Goal: Information Seeking & Learning: Learn about a topic

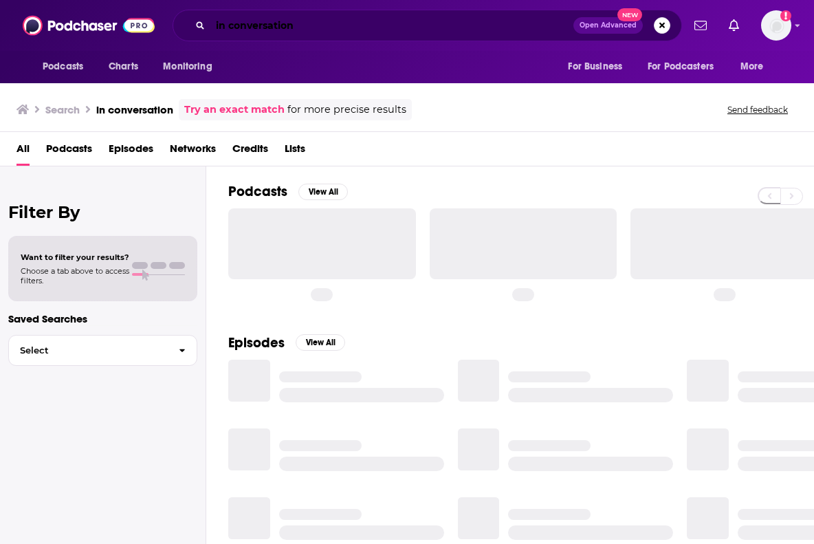
click at [346, 29] on input "in conversation" at bounding box center [391, 25] width 363 height 22
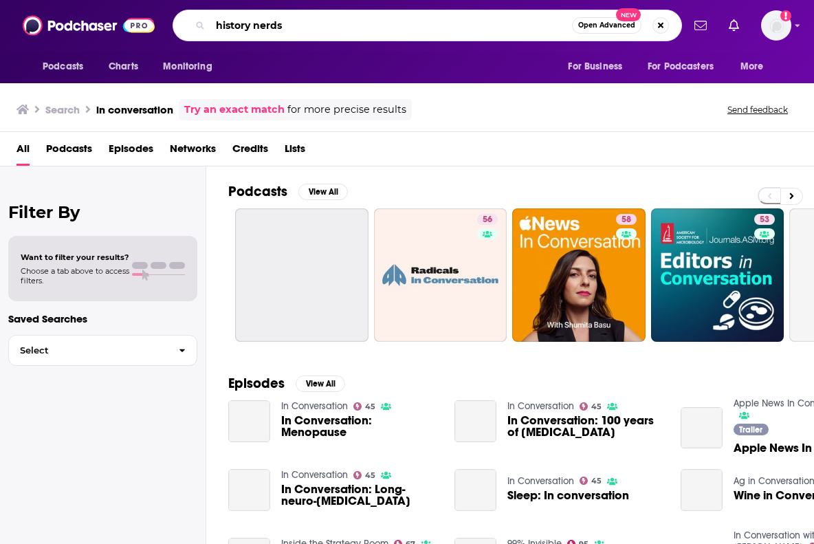
type input "history nerds"
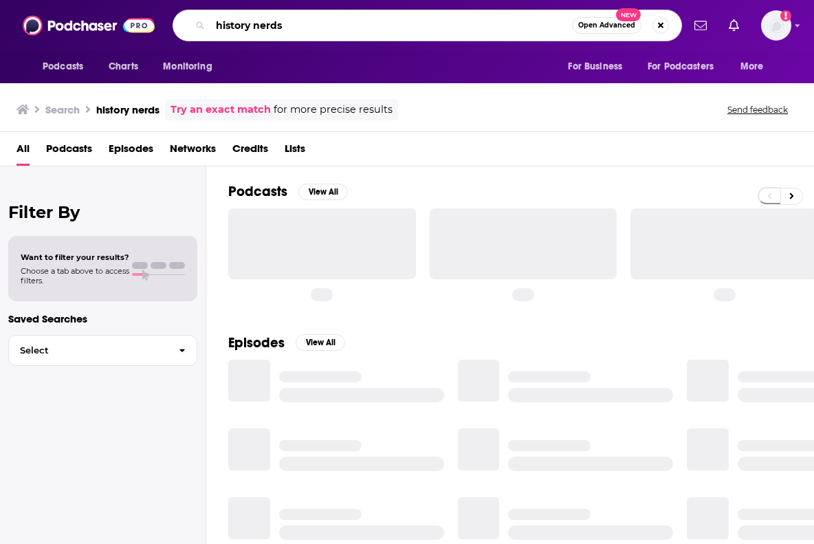
click at [463, 21] on input "history nerds" at bounding box center [391, 25] width 362 height 22
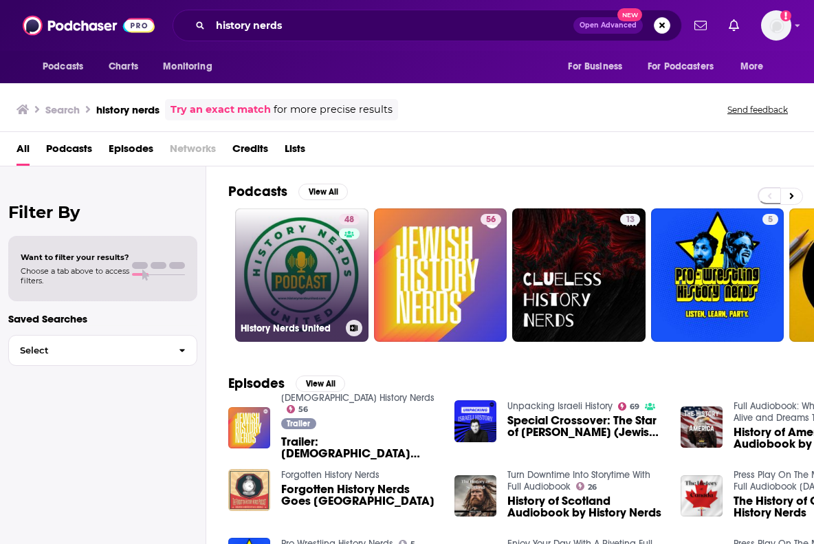
click at [309, 258] on link "48 History Nerds United" at bounding box center [301, 274] width 133 height 133
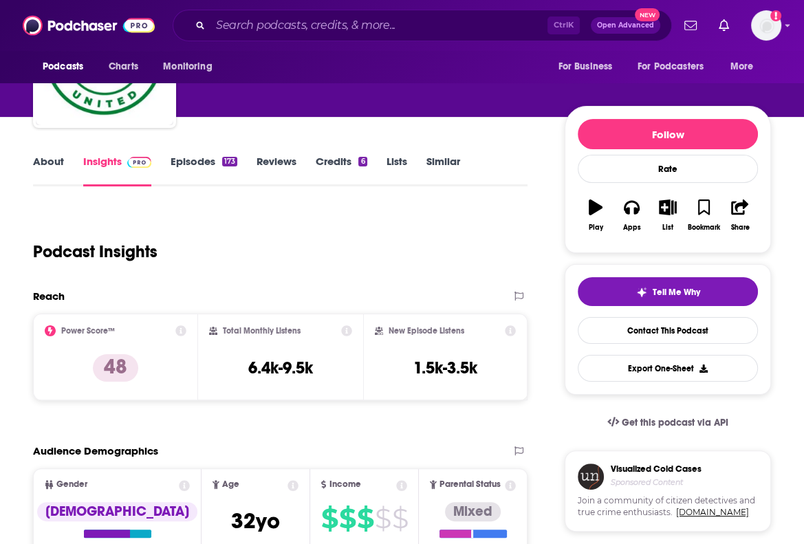
scroll to position [110, 0]
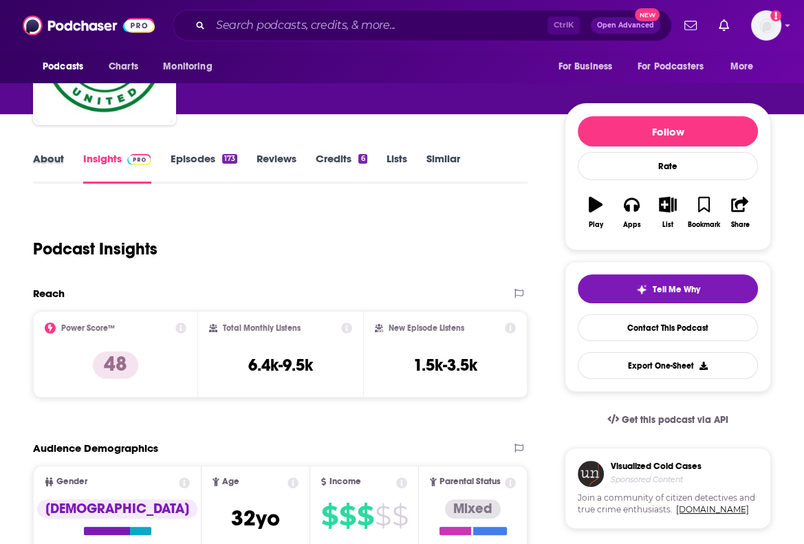
click at [78, 157] on div "About" at bounding box center [58, 168] width 50 height 32
click at [59, 157] on link "About" at bounding box center [48, 168] width 31 height 32
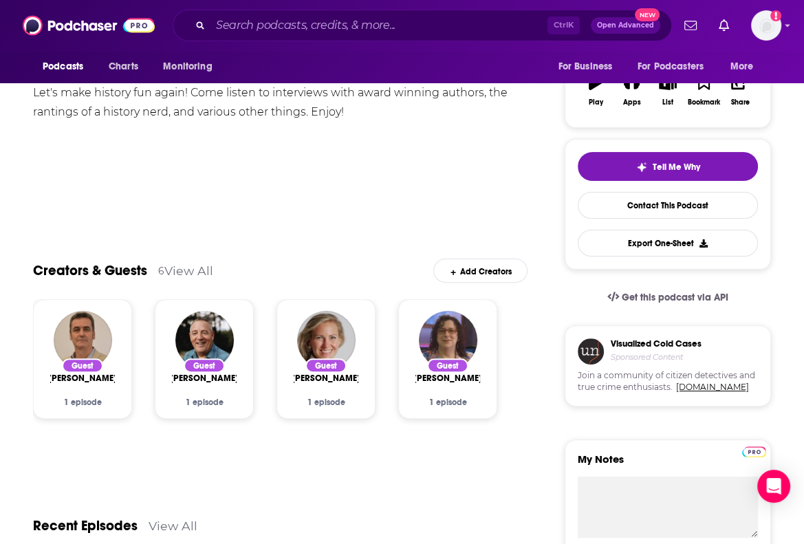
scroll to position [275, 0]
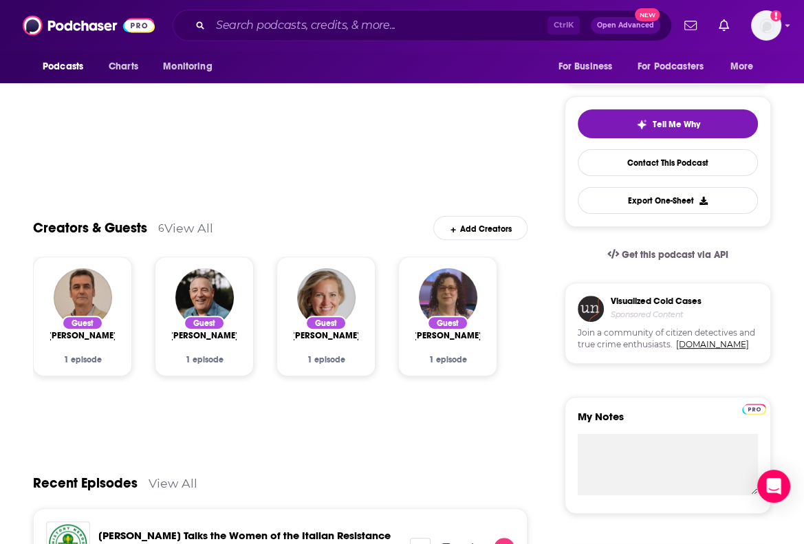
click at [204, 225] on link "View All" at bounding box center [188, 228] width 49 height 14
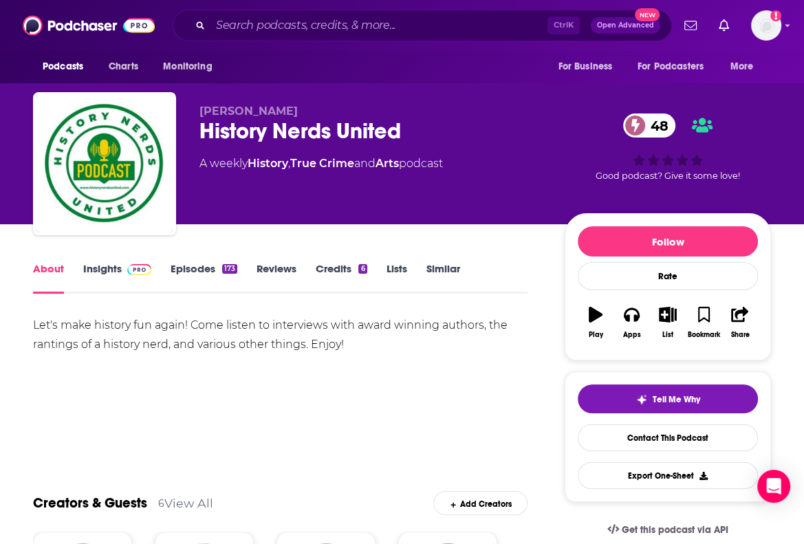
click at [129, 270] on img at bounding box center [139, 269] width 24 height 11
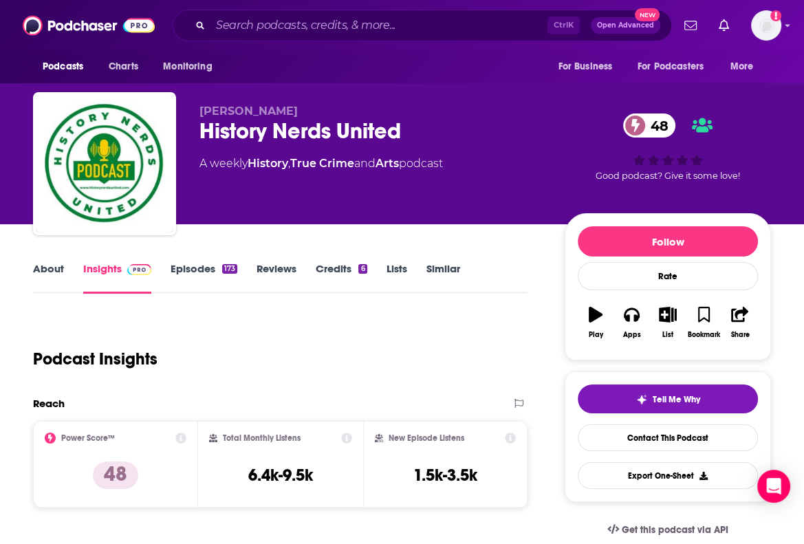
click at [191, 270] on link "Episodes 173" at bounding box center [203, 278] width 67 height 32
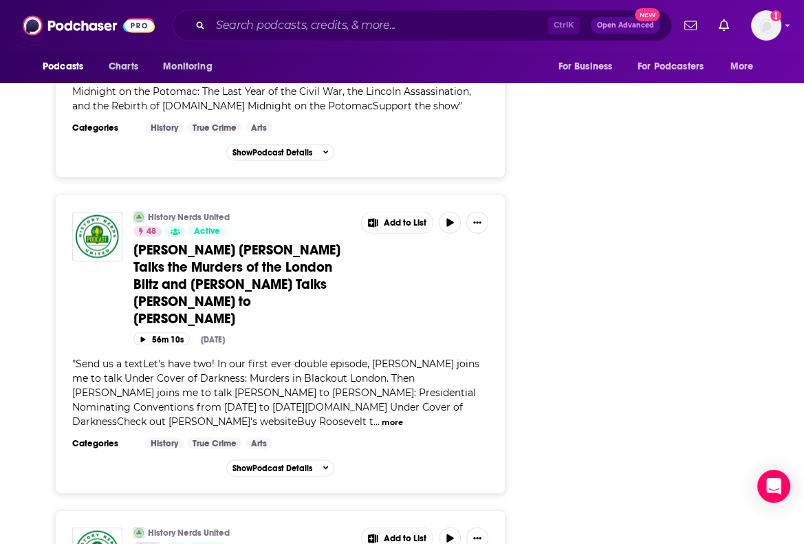
scroll to position [2064, 0]
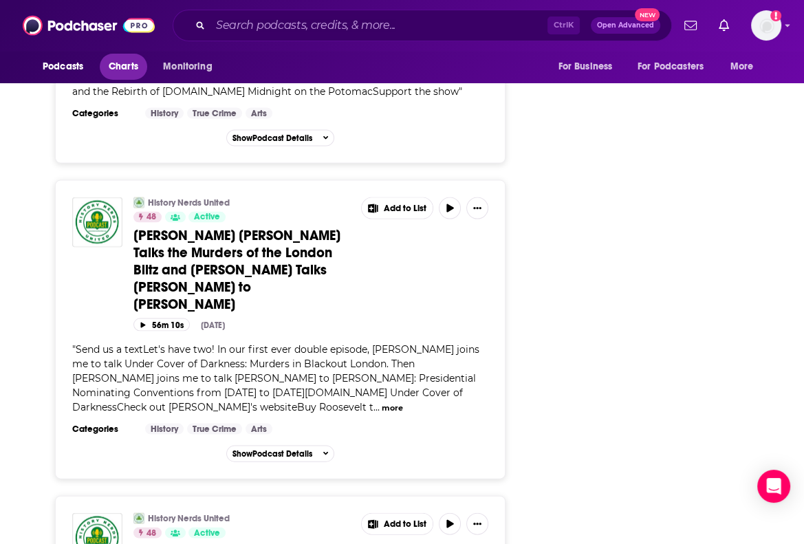
click at [124, 71] on span "Charts" at bounding box center [124, 66] width 30 height 19
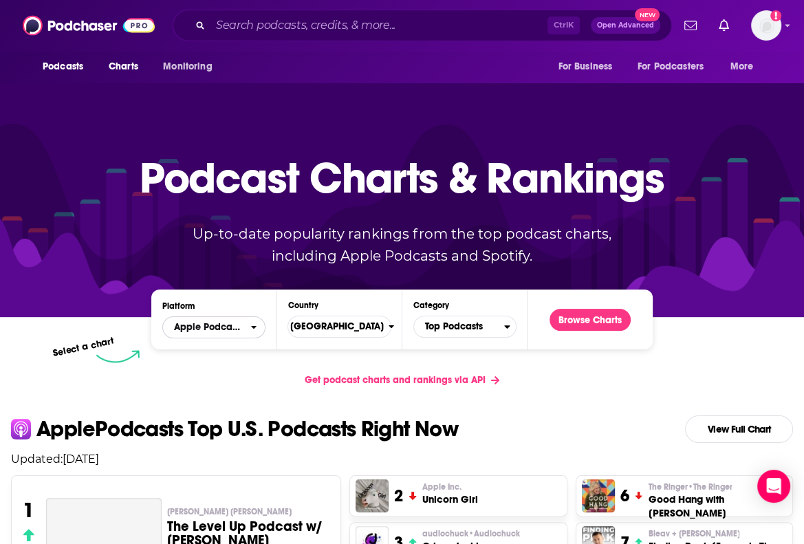
click at [256, 323] on icon "open menu" at bounding box center [254, 327] width 6 height 10
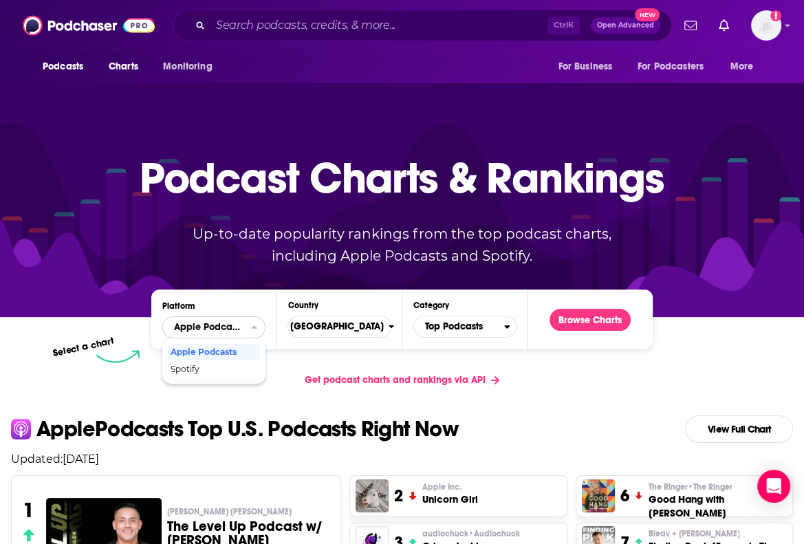
click at [256, 323] on icon "close menu" at bounding box center [254, 327] width 6 height 10
click at [491, 329] on span "Top Podcasts" at bounding box center [459, 326] width 90 height 23
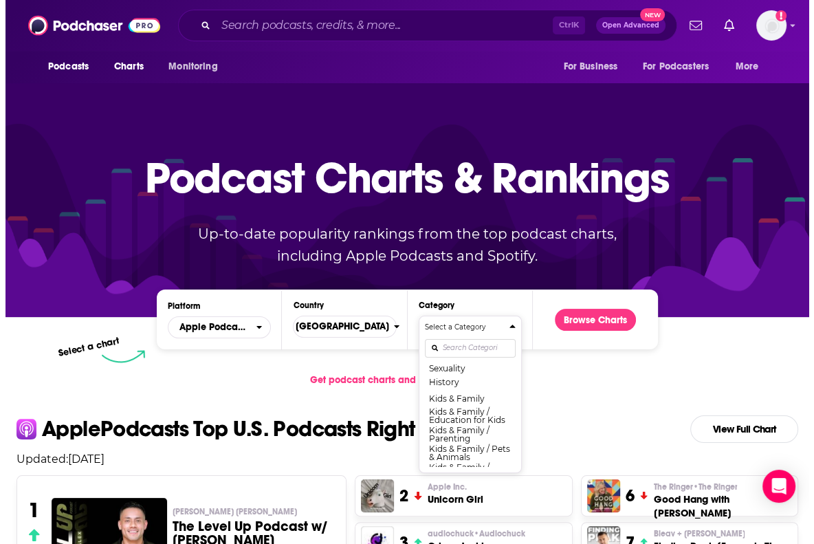
scroll to position [646, 0]
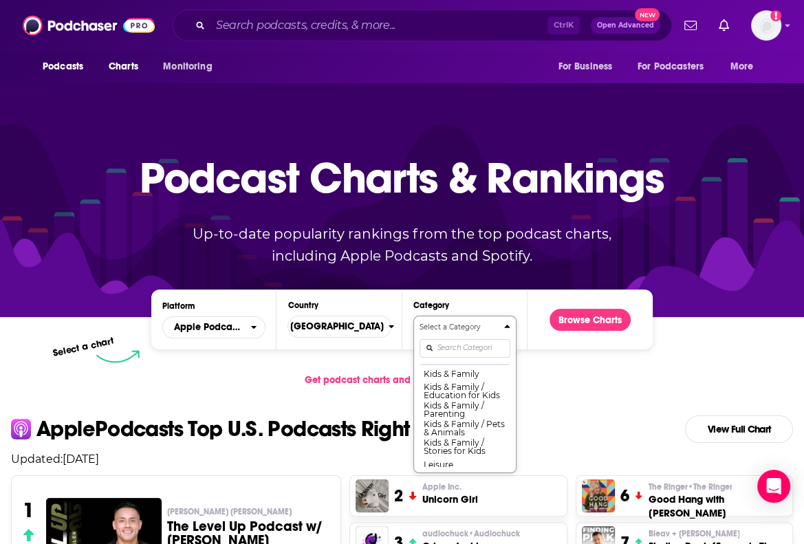
click at [462, 365] on button "History" at bounding box center [464, 357] width 91 height 16
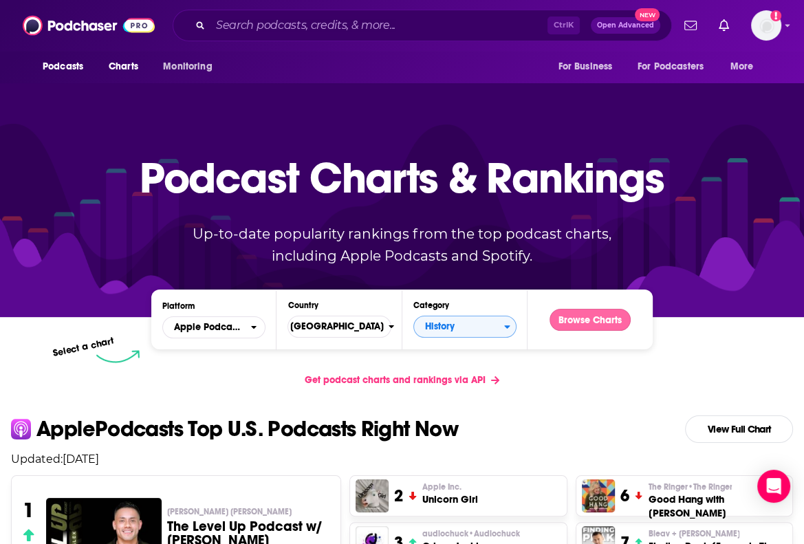
click at [577, 320] on button "Browse Charts" at bounding box center [589, 320] width 81 height 22
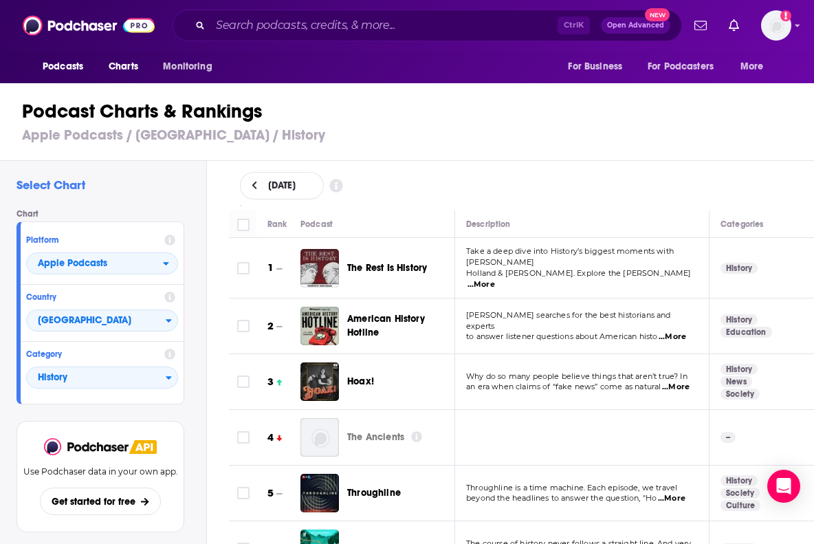
click at [525, 120] on h1 "Podcast Charts & Rankings" at bounding box center [413, 111] width 782 height 25
click at [495, 279] on span "...More" at bounding box center [480, 284] width 27 height 11
click at [30, 331] on span "[GEOGRAPHIC_DATA]" at bounding box center [96, 320] width 139 height 23
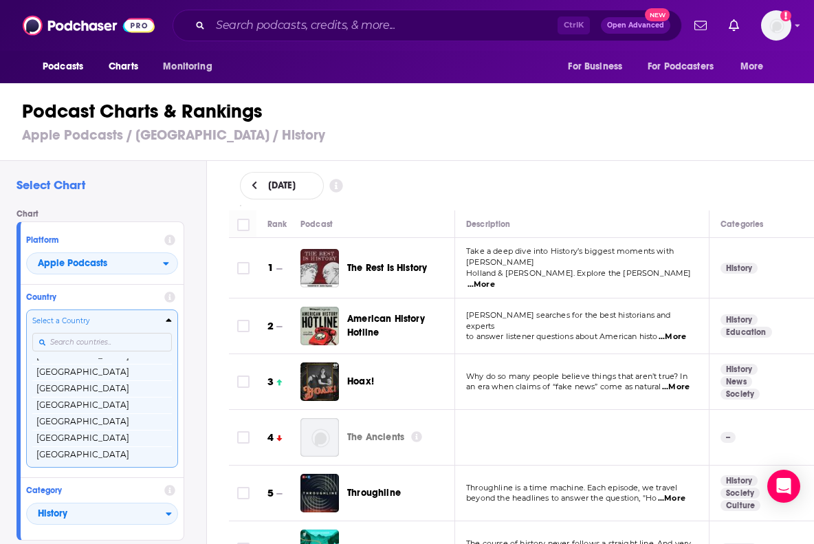
scroll to position [2652, 0]
click at [566, 208] on div "September 2, 2025" at bounding box center [522, 185] width 608 height 49
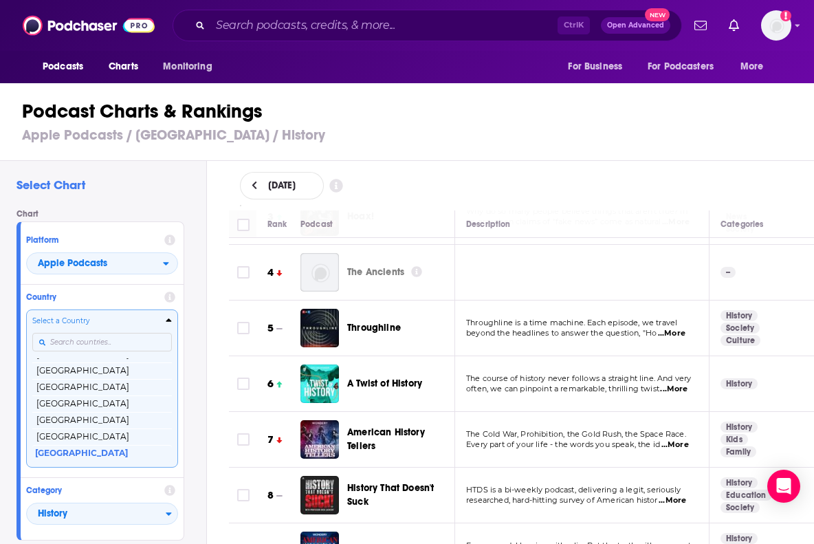
scroll to position [192, 0]
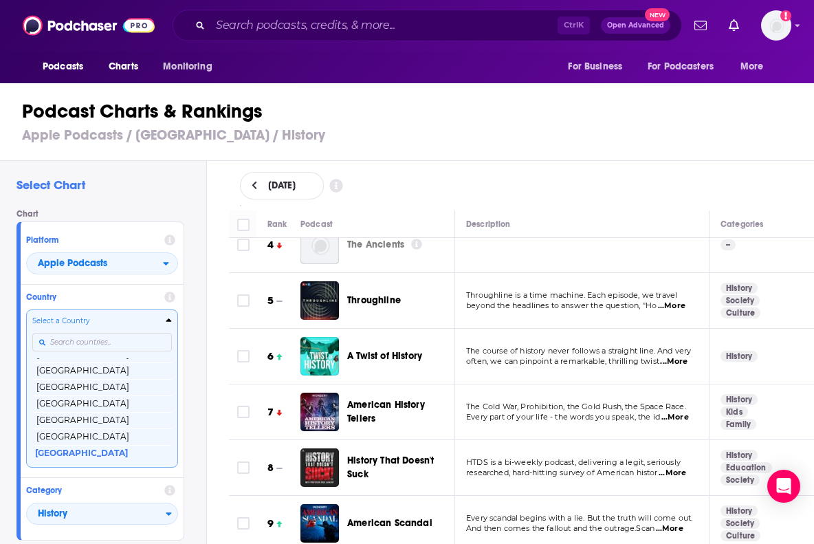
click at [677, 356] on span "...More" at bounding box center [673, 361] width 27 height 11
click at [676, 300] on span "...More" at bounding box center [671, 305] width 27 height 11
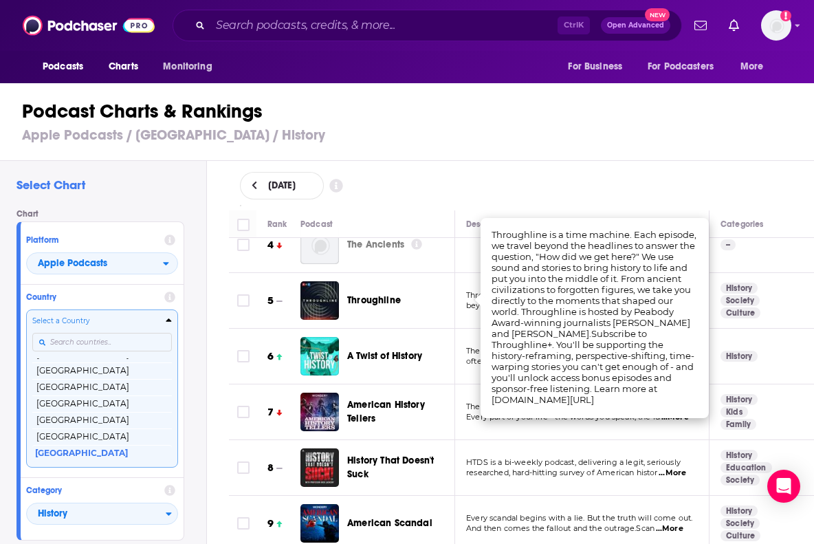
click at [609, 148] on div "Podcast Charts & Rankings Apple Podcasts / United States / History" at bounding box center [413, 121] width 826 height 78
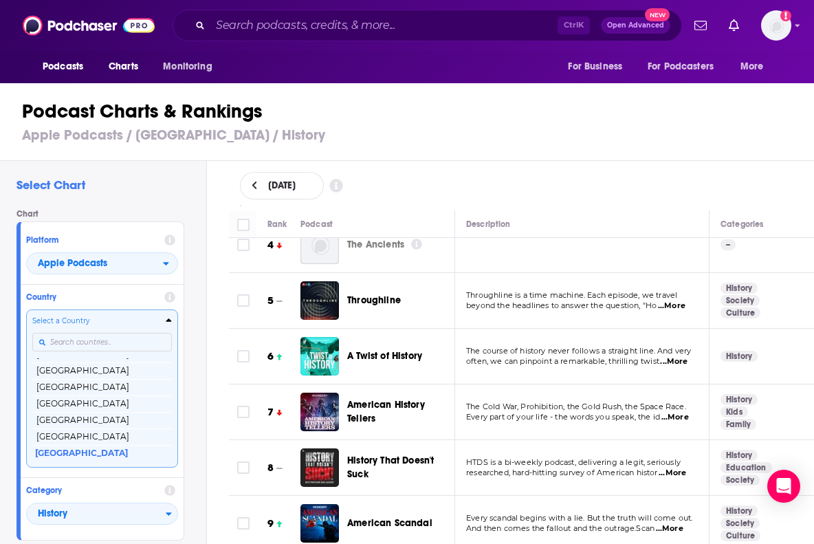
scroll to position [219, 0]
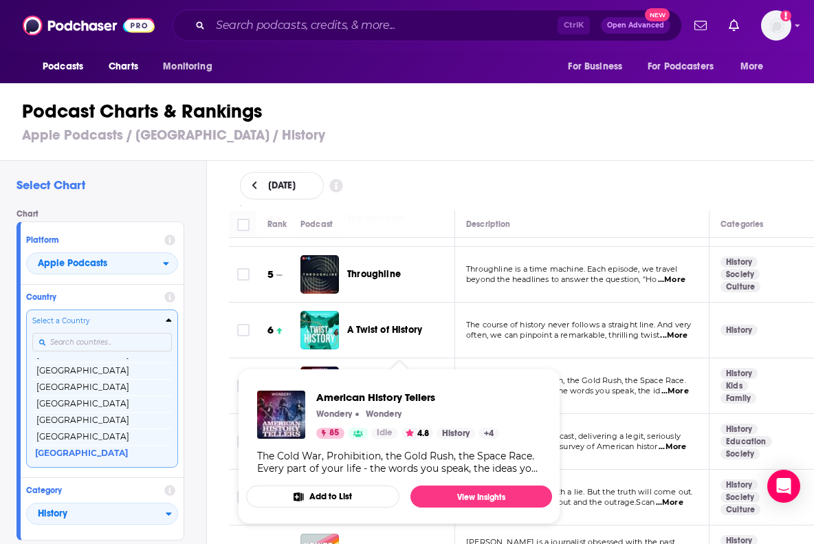
drag, startPoint x: 406, startPoint y: 370, endPoint x: 629, endPoint y: 376, distance: 223.5
click at [629, 376] on span "The Cold War, Prohibition, the Gold Rush, the Space Race." at bounding box center [576, 380] width 220 height 10
drag, startPoint x: 355, startPoint y: 384, endPoint x: 312, endPoint y: 362, distance: 47.7
click at [312, 362] on span "American History Tellers Wondery Wondery 85 Idle 4.8 History + 4 The Cold War, …" at bounding box center [399, 446] width 322 height 172
click at [588, 388] on span "Every part of your life - the words you speak, the id" at bounding box center [563, 391] width 194 height 10
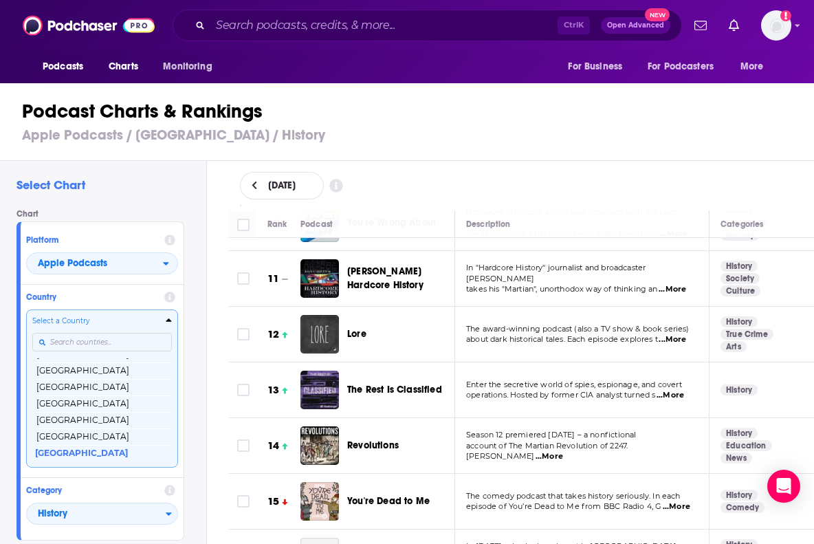
scroll to position [576, 0]
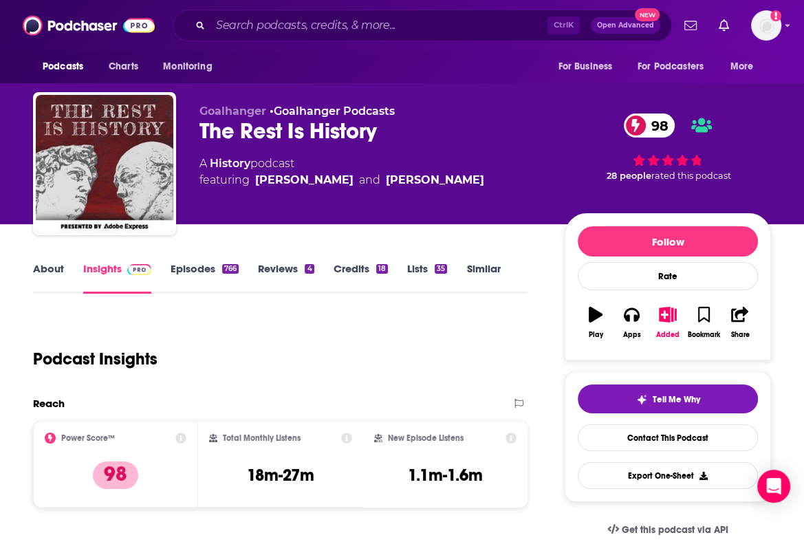
click at [314, 327] on div "Podcast Insights" at bounding box center [274, 351] width 483 height 70
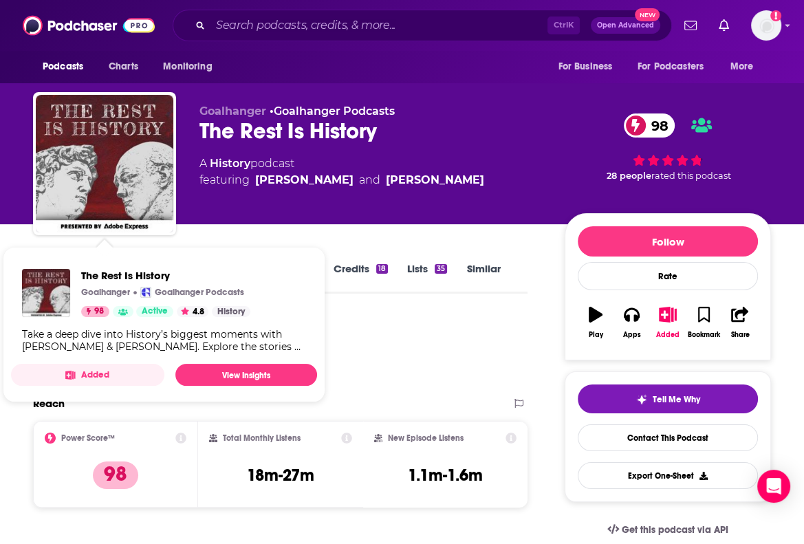
click at [440, 344] on div "Podcast Insights" at bounding box center [274, 351] width 483 height 70
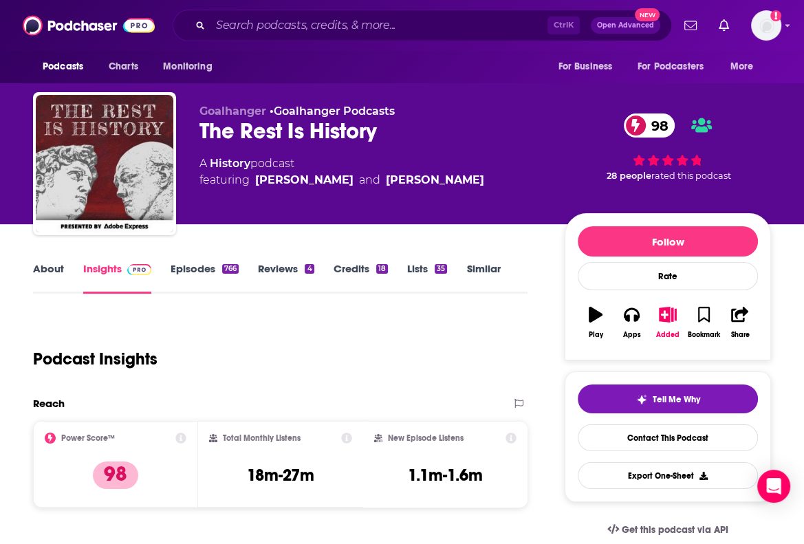
click at [212, 271] on link "Episodes 766" at bounding box center [204, 278] width 68 height 32
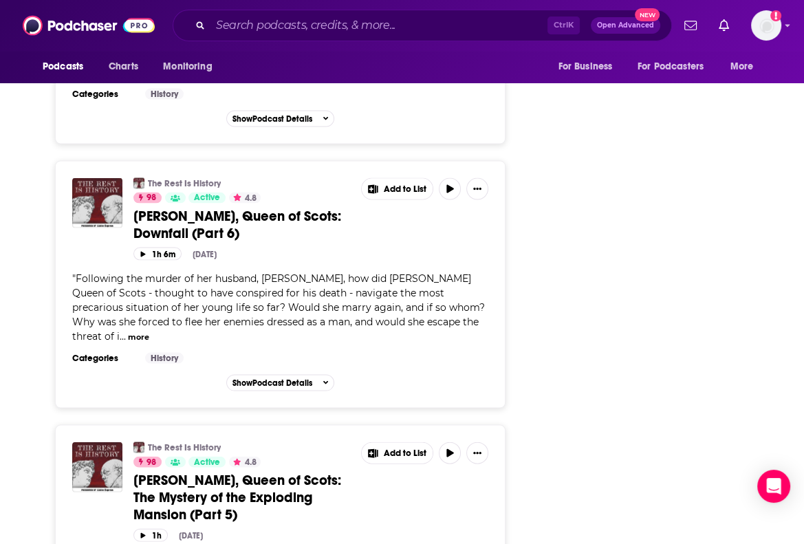
scroll to position [2090, 0]
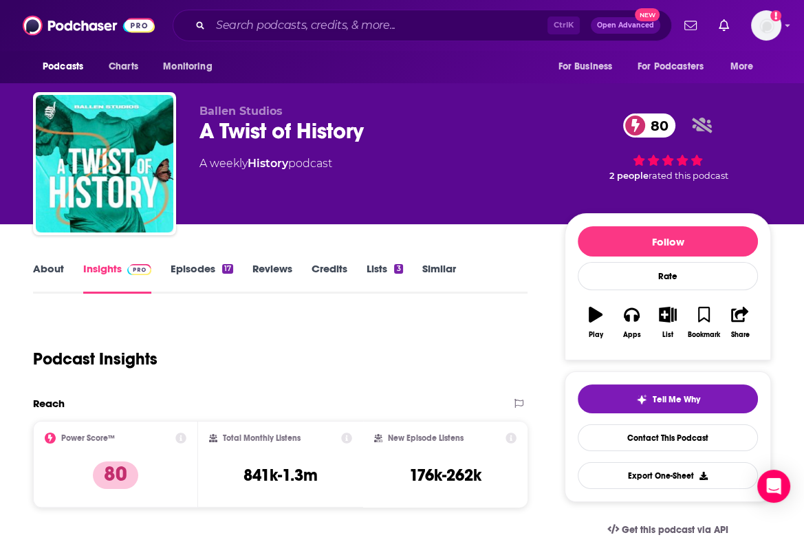
click at [197, 269] on link "Episodes 17" at bounding box center [201, 278] width 63 height 32
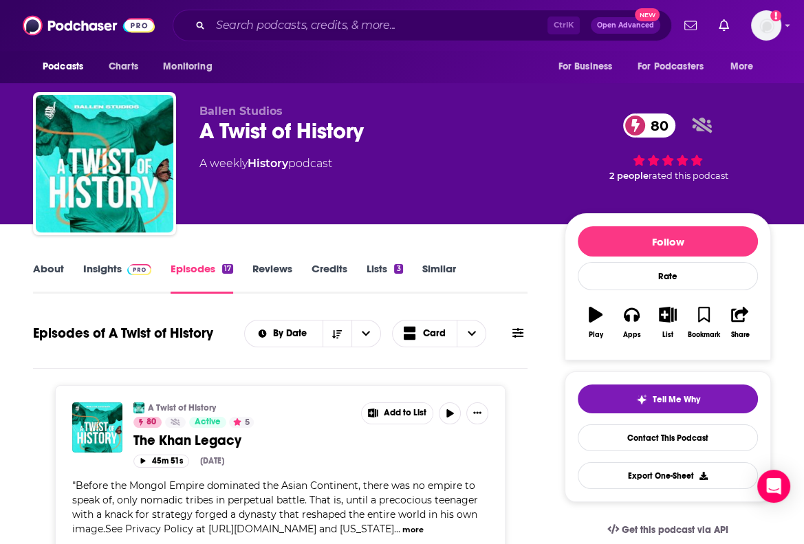
click at [122, 269] on span at bounding box center [137, 268] width 30 height 13
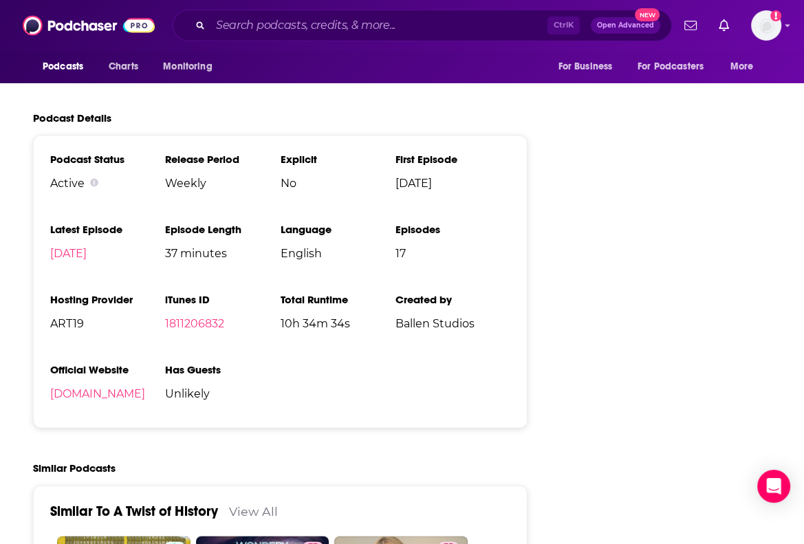
scroll to position [2062, 0]
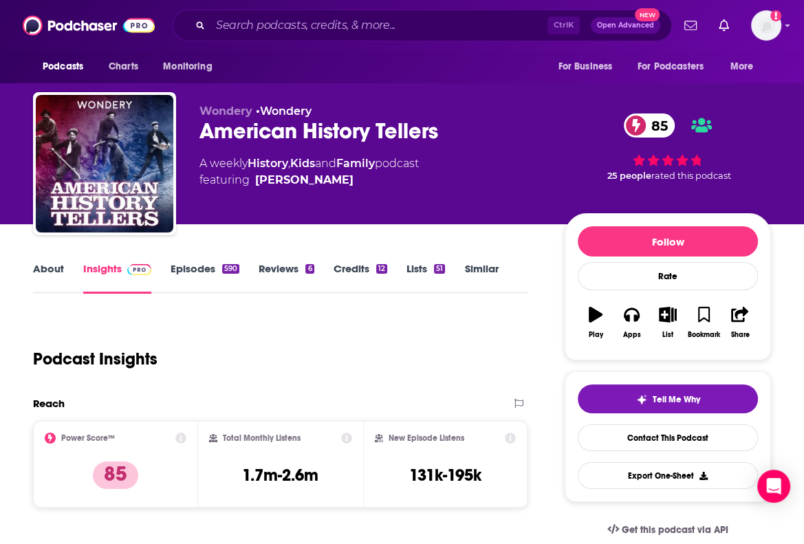
click at [49, 262] on link "About" at bounding box center [48, 278] width 31 height 32
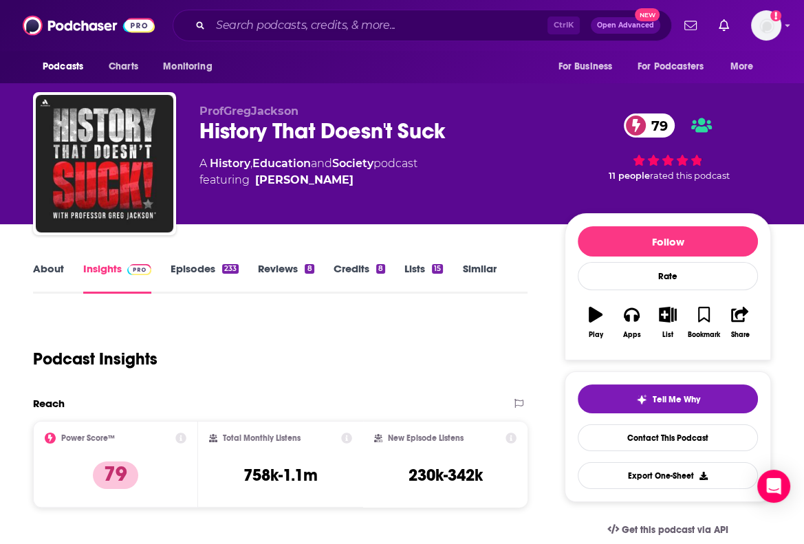
click at [223, 266] on div "233" at bounding box center [230, 269] width 16 height 10
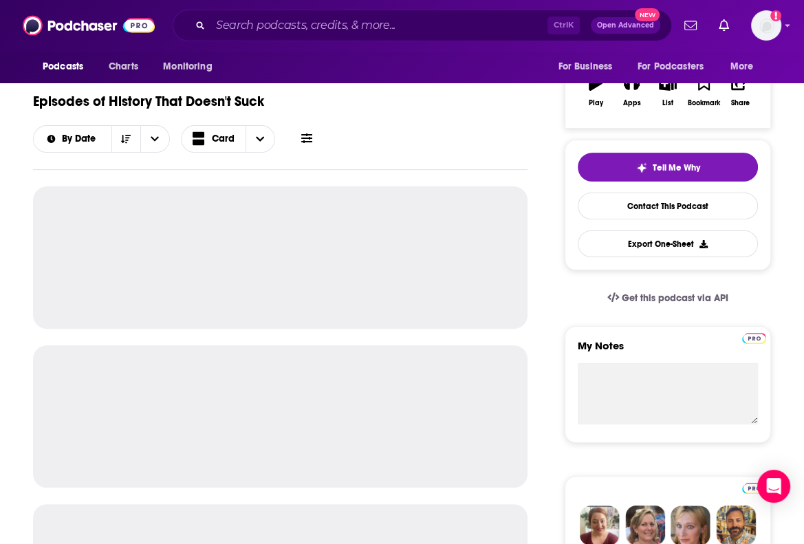
scroll to position [220, 0]
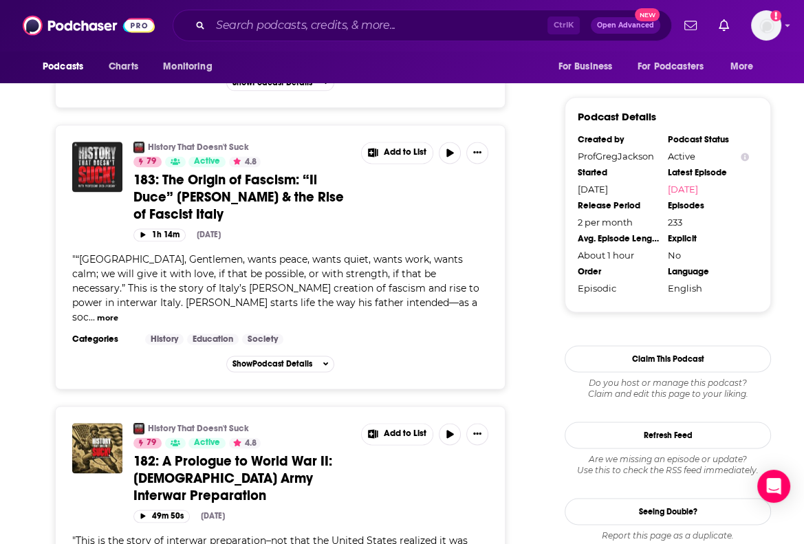
scroll to position [1430, 0]
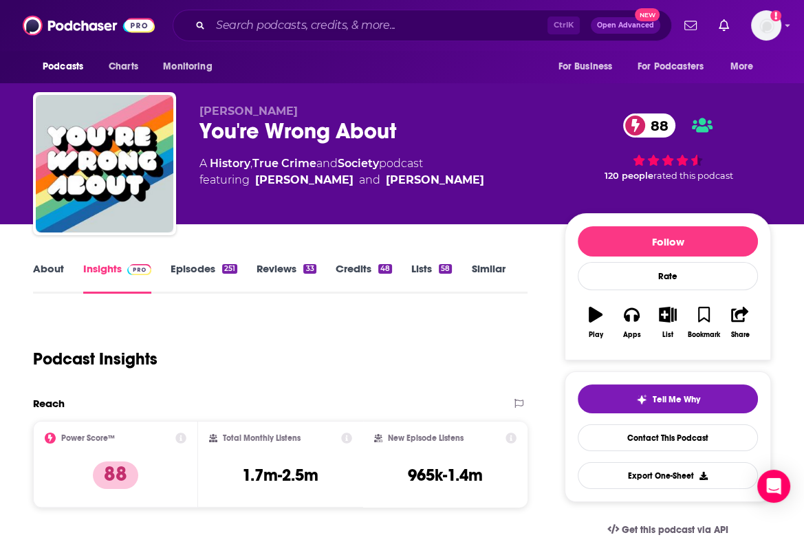
click at [206, 274] on link "Episodes 251" at bounding box center [203, 278] width 67 height 32
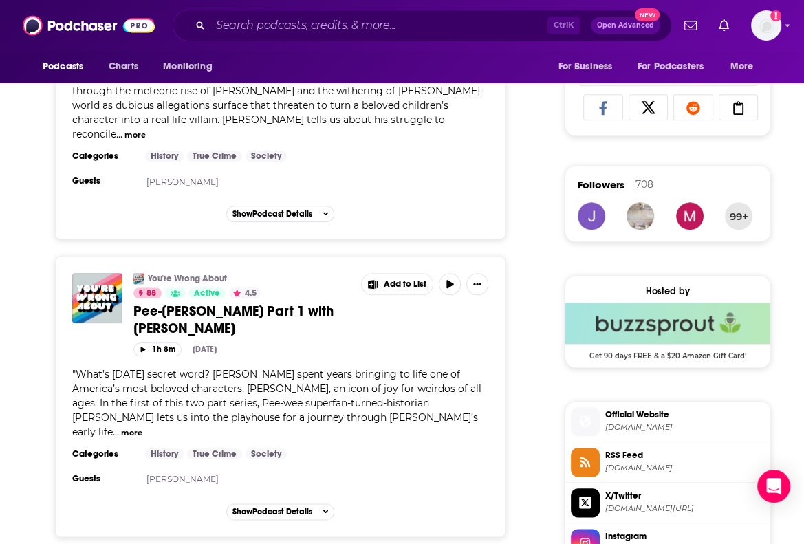
scroll to position [1017, 0]
